Goal: Book appointment/travel/reservation

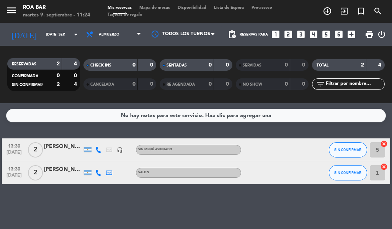
click at [286, 33] on icon "looks_two" at bounding box center [288, 34] width 10 height 10
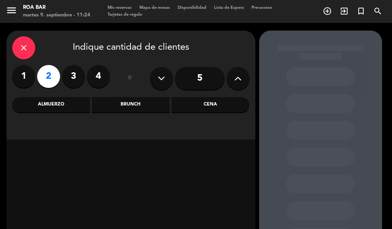
click at [218, 104] on div "Cena" at bounding box center [210, 104] width 78 height 15
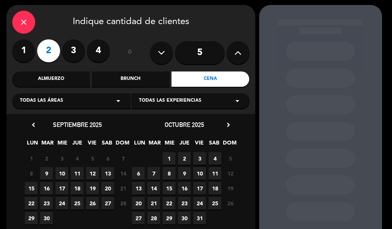
scroll to position [38, 0]
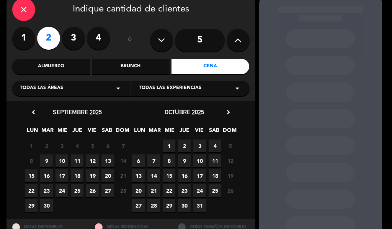
click at [46, 159] on span "9" at bounding box center [46, 160] width 13 height 13
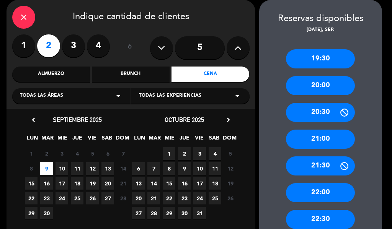
click at [321, 136] on div "21:00" at bounding box center [320, 139] width 69 height 19
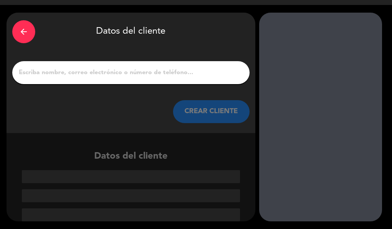
click at [143, 70] on input "1" at bounding box center [131, 72] width 226 height 11
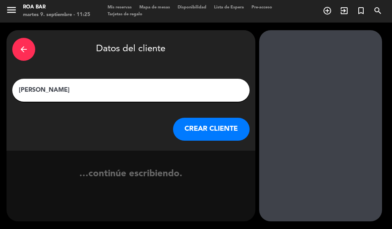
scroll to position [0, 0]
type input "[PERSON_NAME]"
click at [221, 131] on button "CREAR CLIENTE" at bounding box center [211, 129] width 76 height 23
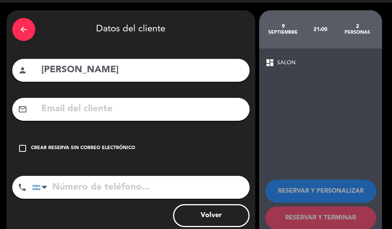
scroll to position [37, 0]
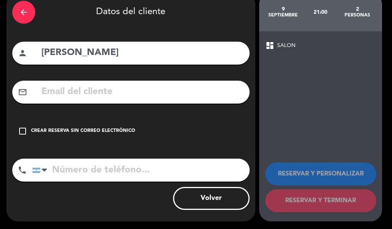
click at [78, 130] on div "Crear reserva sin correo electrónico" at bounding box center [83, 131] width 104 height 8
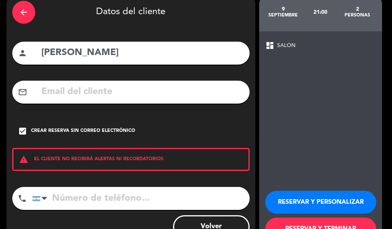
scroll to position [66, 0]
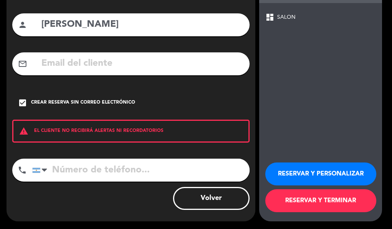
click at [314, 177] on button "RESERVAR Y PERSONALIZAR" at bounding box center [320, 174] width 111 height 23
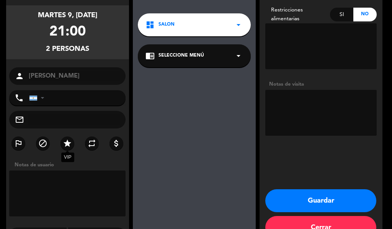
scroll to position [69, 0]
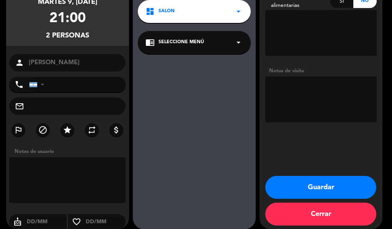
click at [61, 175] on textarea at bounding box center [67, 180] width 117 height 46
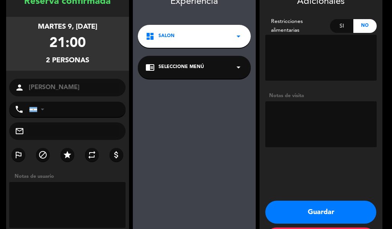
scroll to position [31, 0]
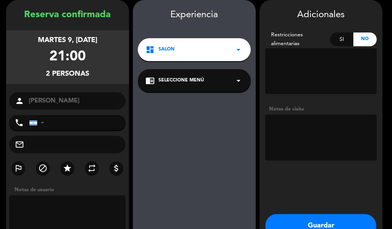
click at [298, 126] on textarea at bounding box center [320, 138] width 111 height 46
drag, startPoint x: 284, startPoint y: 137, endPoint x: 273, endPoint y: 144, distance: 12.9
click at [295, 148] on textarea at bounding box center [320, 138] width 111 height 46
click at [271, 135] on textarea at bounding box center [320, 138] width 111 height 46
click at [311, 143] on textarea at bounding box center [320, 138] width 111 height 46
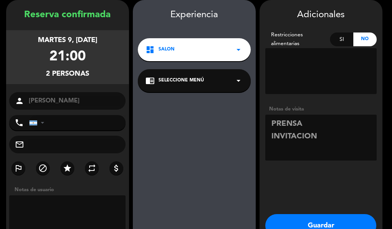
click at [338, 144] on textarea at bounding box center [320, 138] width 111 height 46
type textarea "PRENSA INVITACION"
click at [331, 219] on button "Guardar" at bounding box center [320, 225] width 111 height 23
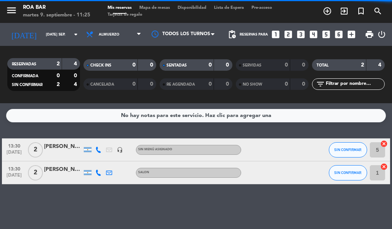
click at [102, 30] on span "Almuerzo" at bounding box center [113, 34] width 63 height 17
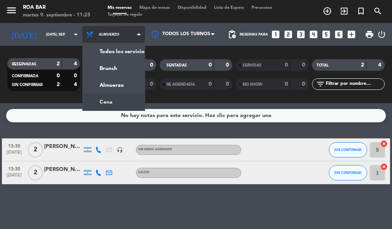
click at [101, 106] on ng-component "menu ROA BAR martes 9. septiembre - 11:25 Mis reservas Mapa de mesas Disponibil…" at bounding box center [196, 114] width 392 height 229
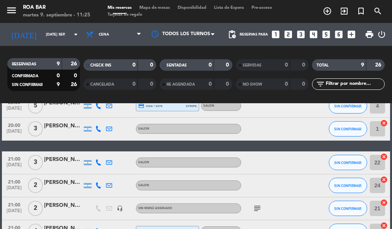
scroll to position [191, 0]
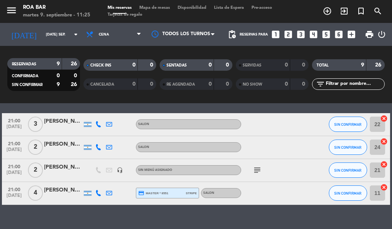
click at [255, 171] on icon "subject" at bounding box center [256, 170] width 9 height 9
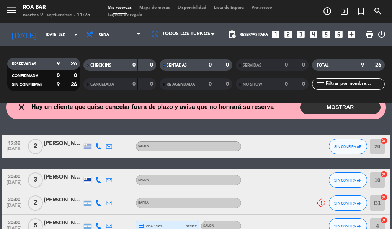
scroll to position [76, 0]
